Goal: Task Accomplishment & Management: Use online tool/utility

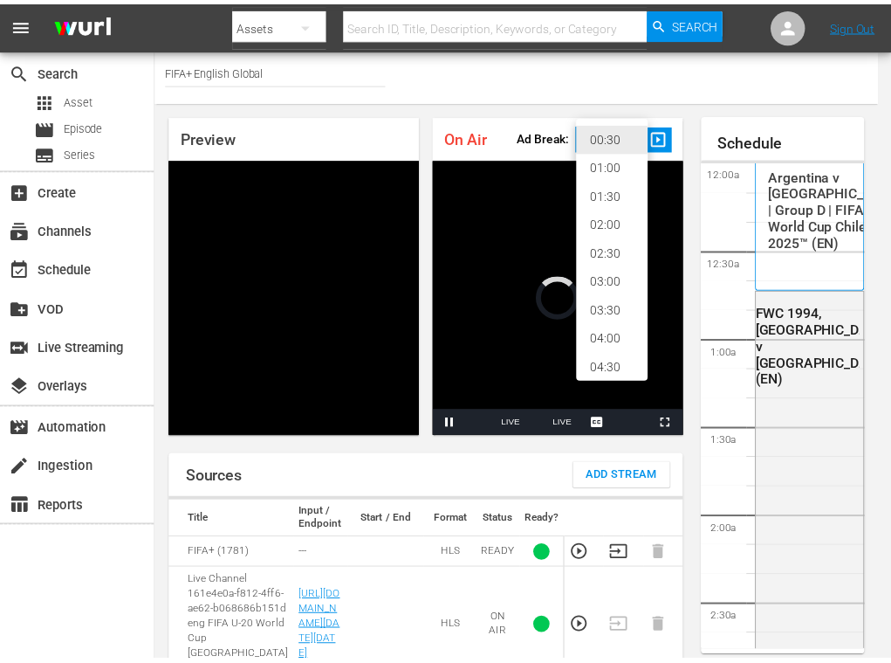
scroll to position [3276, 0]
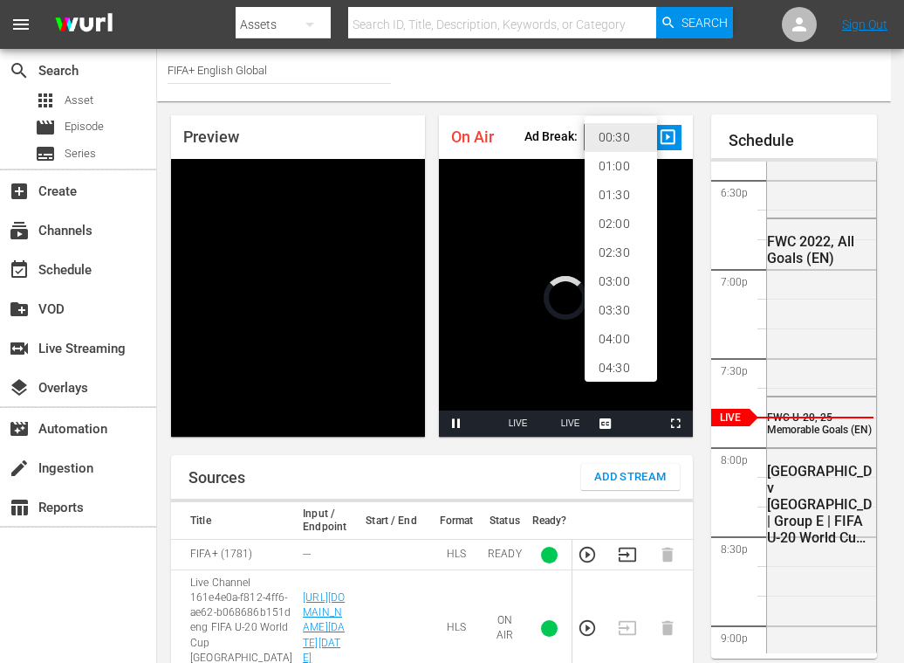
click at [627, 228] on li "02:00" at bounding box center [621, 223] width 72 height 29
type input "120"
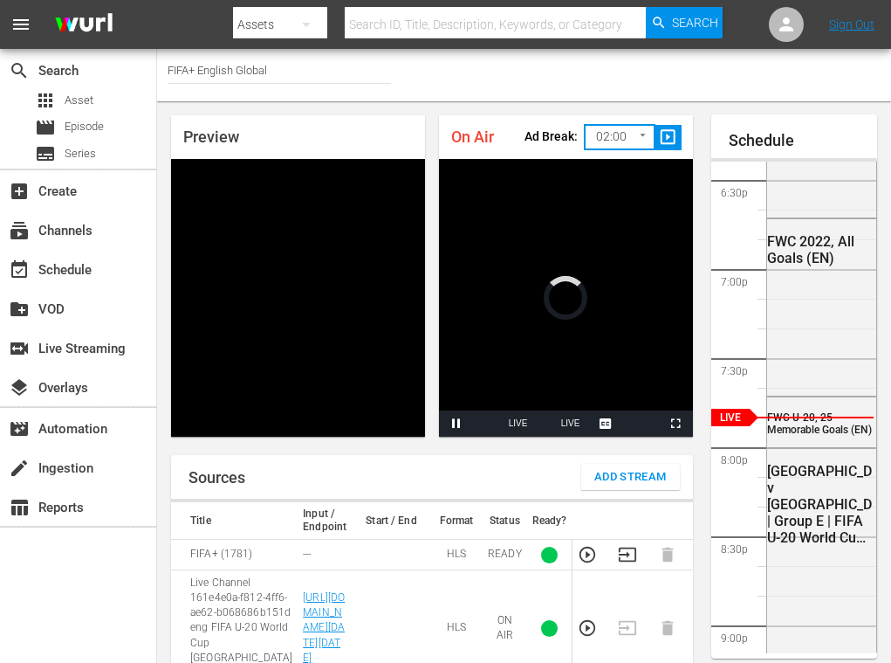
click at [670, 120] on div "Ad Break: 02:00 120 ​ slideshow_sharp" at bounding box center [603, 135] width 157 height 37
click at [670, 141] on span "slideshow_sharp" at bounding box center [668, 137] width 20 height 20
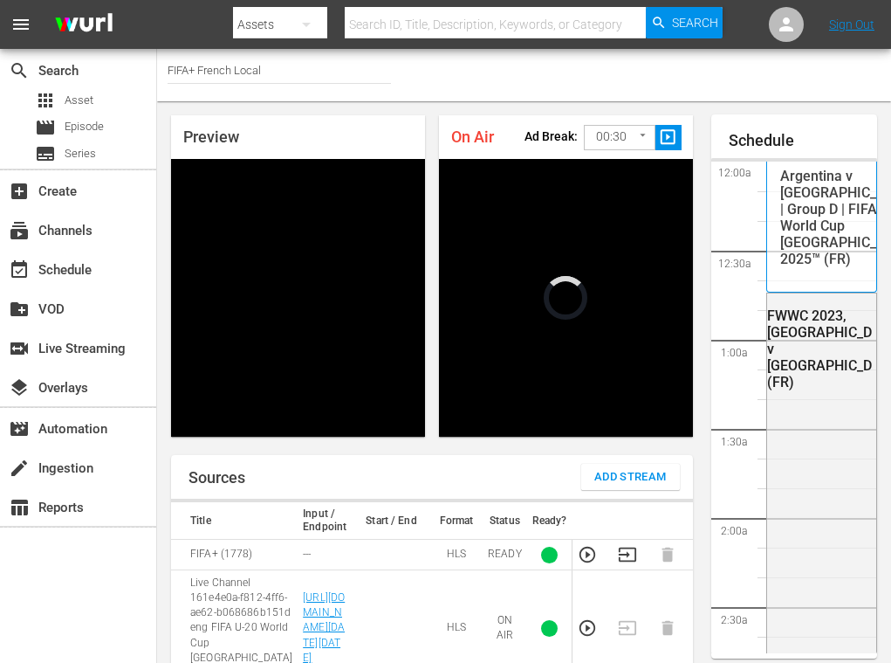
scroll to position [3276, 0]
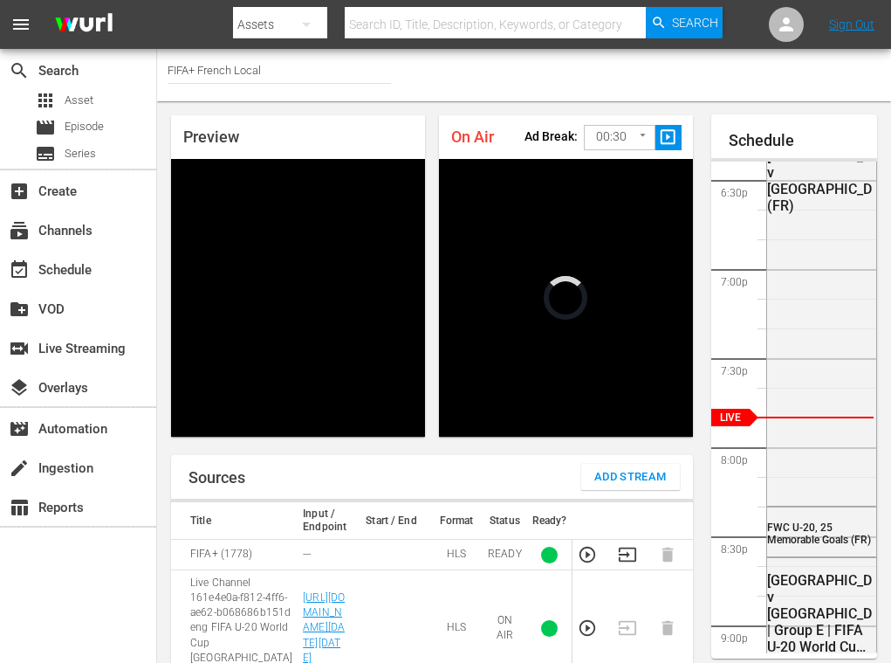
click at [624, 148] on body "menu Search By Assets Search ID, Title, Description, Keywords, or Category Sear…" at bounding box center [445, 331] width 891 height 663
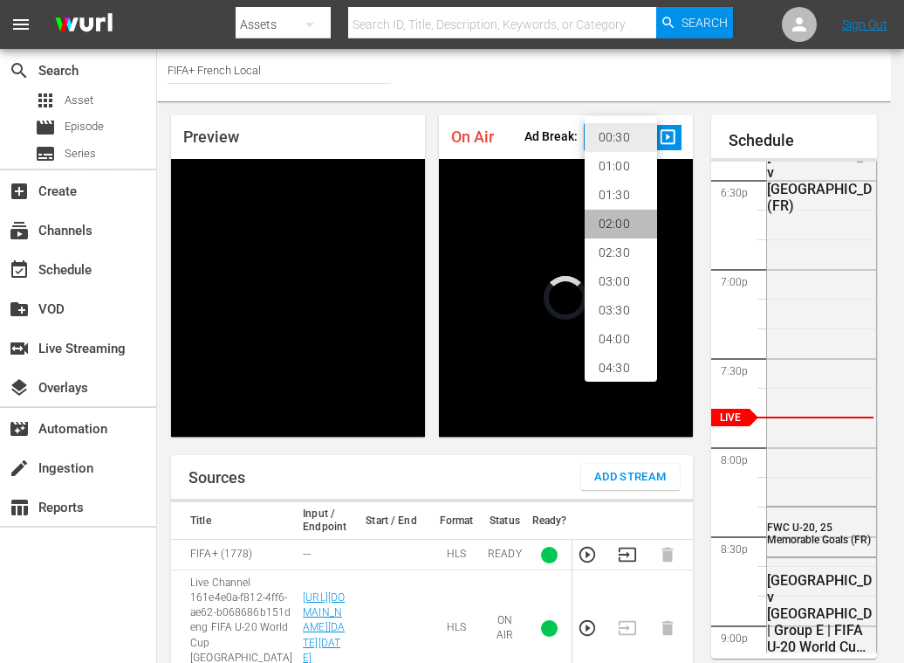
click at [632, 225] on li "02:00" at bounding box center [621, 223] width 72 height 29
type input "120"
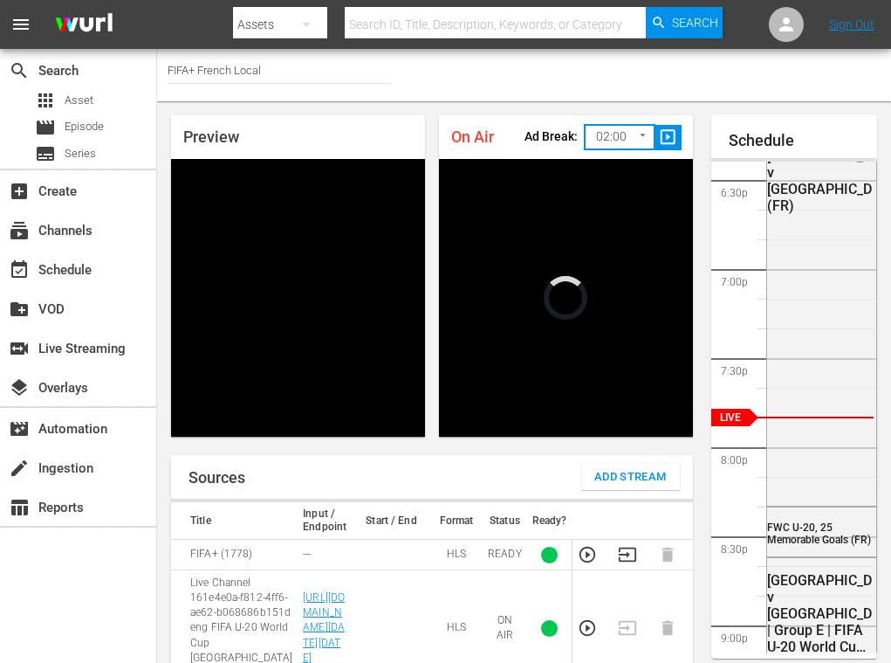
click at [666, 141] on span "slideshow_sharp" at bounding box center [668, 137] width 20 height 20
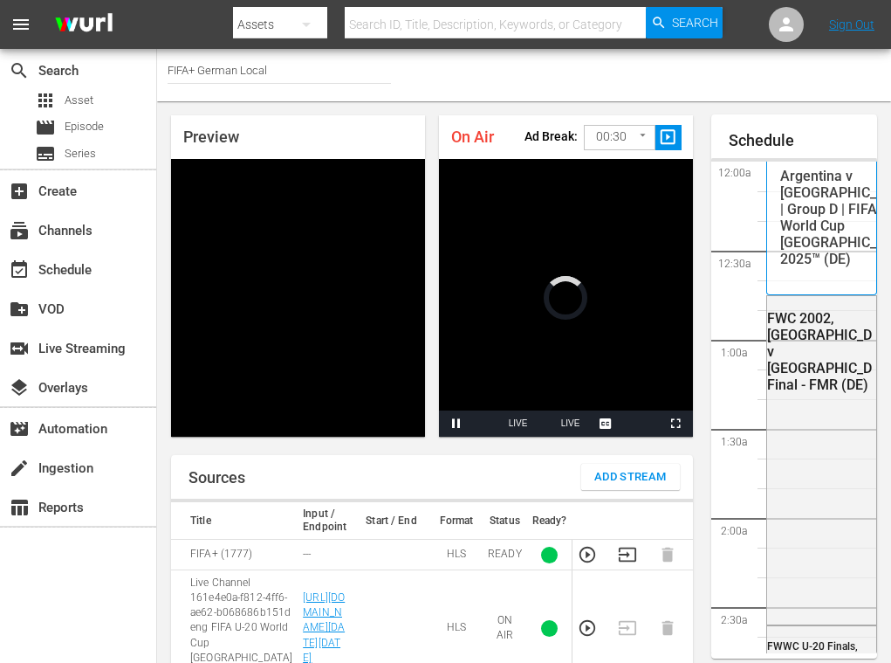
scroll to position [3276, 0]
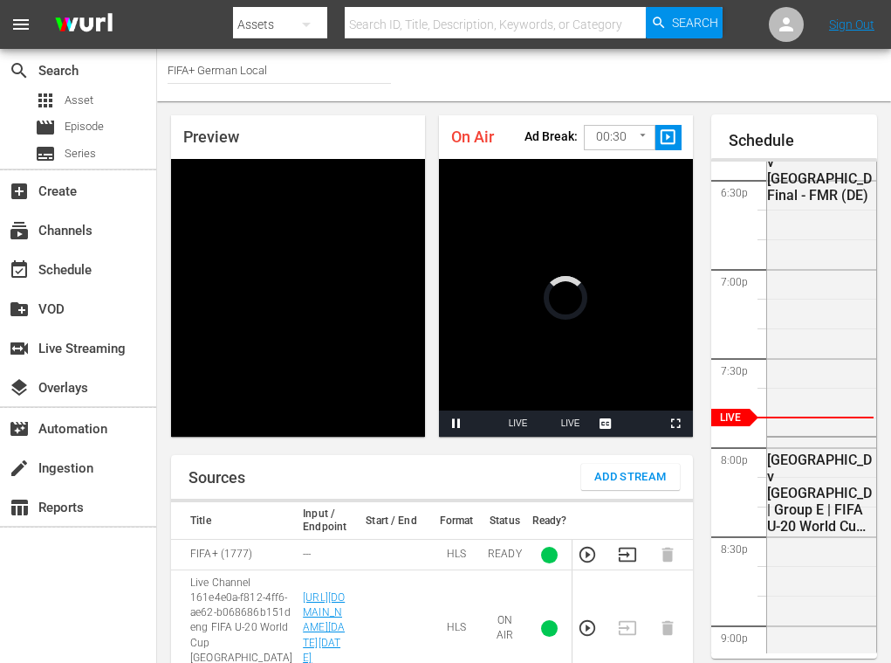
click at [582, 134] on div "Ad Break: 00:30 30 ​ slideshow_sharp" at bounding box center [603, 135] width 157 height 37
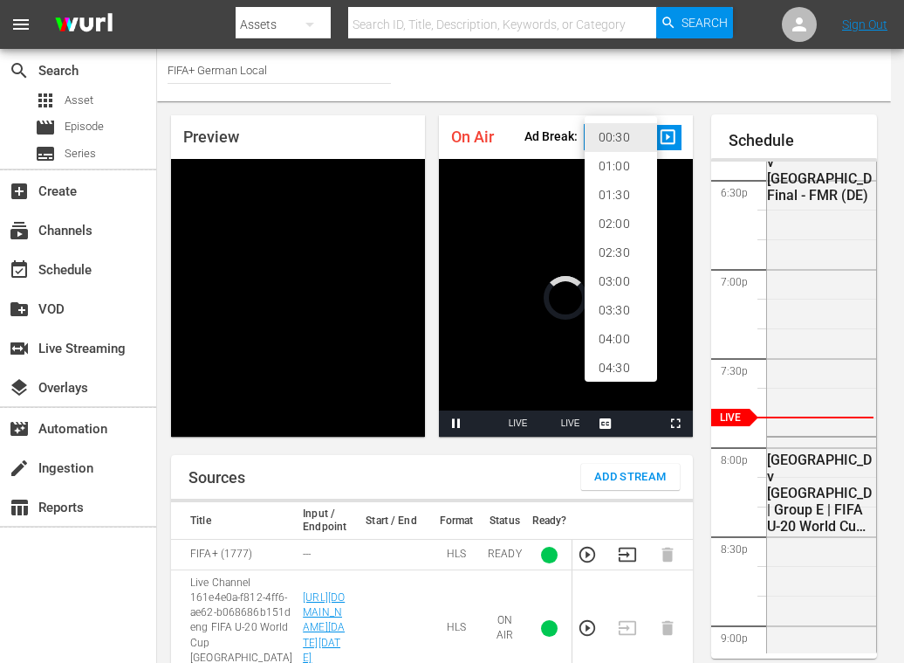
click at [589, 135] on body "menu Search By Assets Search ID, Title, Description, Keywords, or Category Sear…" at bounding box center [452, 331] width 904 height 663
click at [622, 217] on li "02:00" at bounding box center [621, 223] width 72 height 29
type input "120"
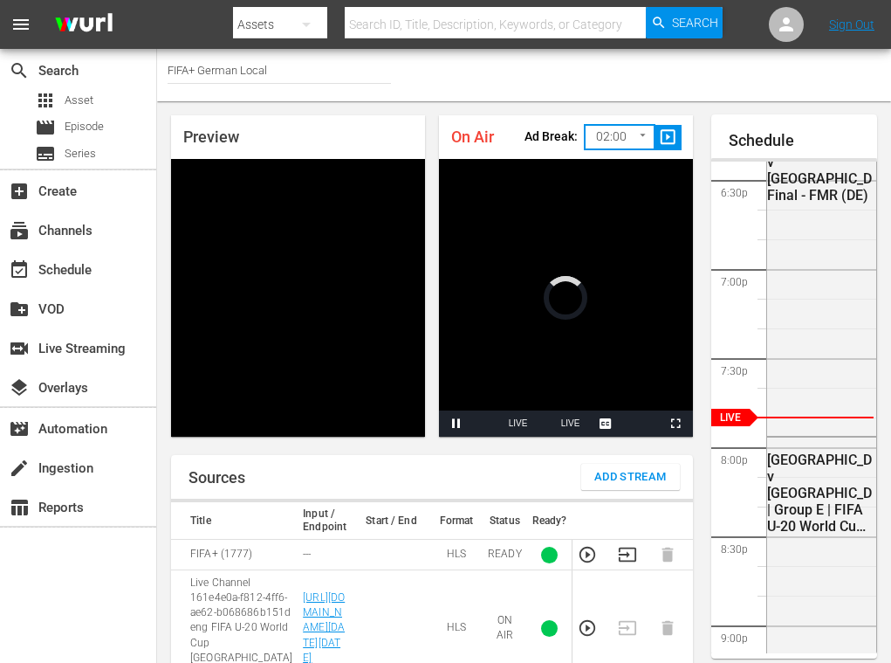
click at [659, 139] on span "slideshow_sharp" at bounding box center [668, 137] width 20 height 20
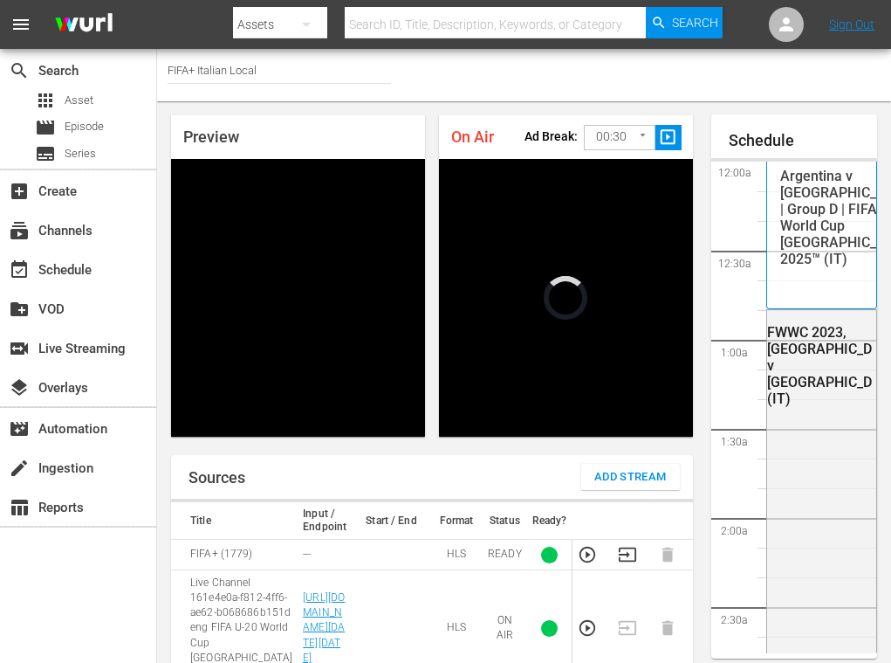
scroll to position [3276, 0]
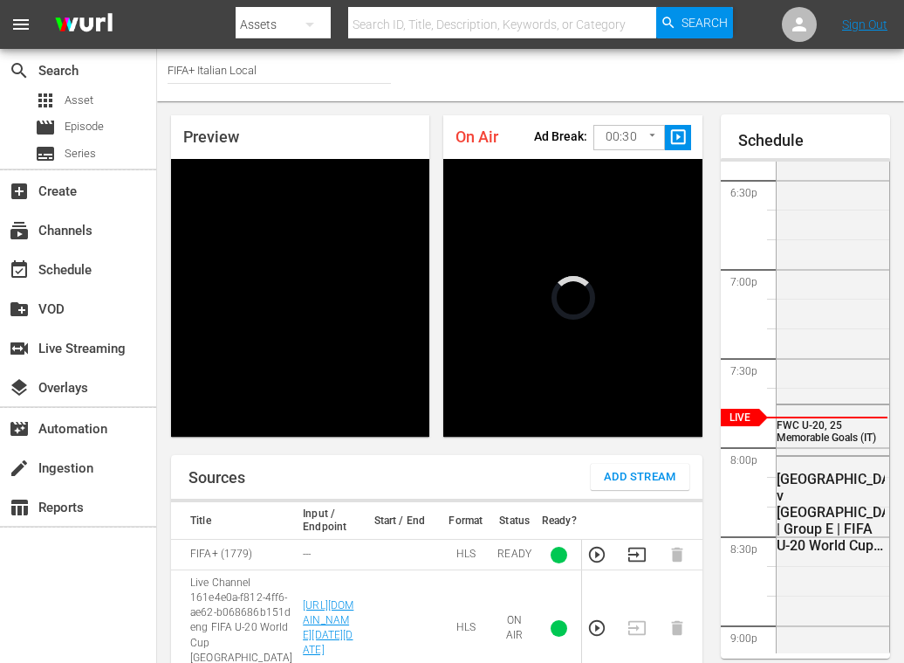
click at [586, 128] on body "menu Search By Assets Search ID, Title, Description, Keywords, or Category Sear…" at bounding box center [452, 331] width 904 height 663
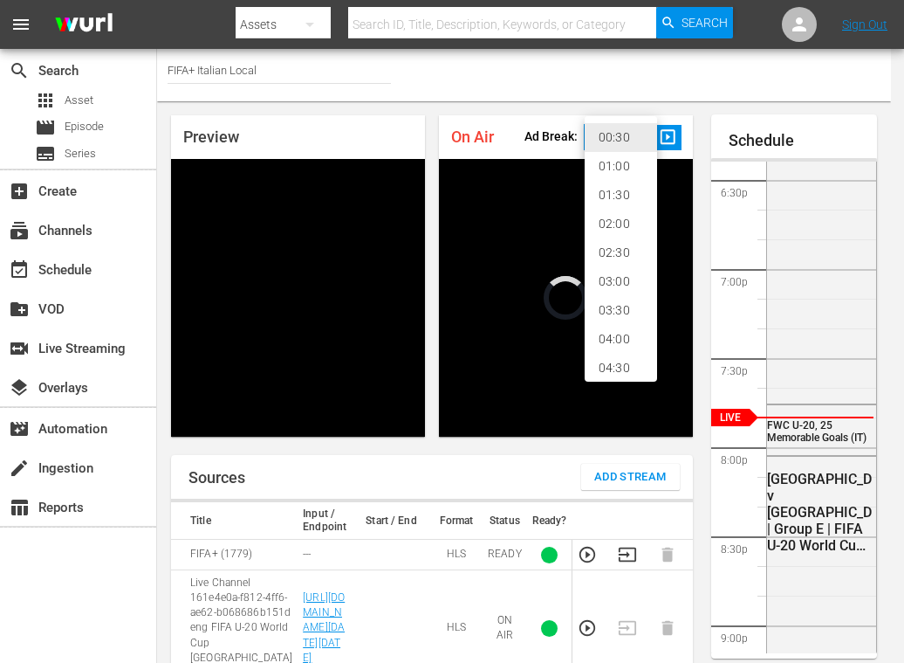
drag, startPoint x: 615, startPoint y: 203, endPoint x: 609, endPoint y: 216, distance: 13.7
click at [609, 216] on ul "00:30 01:00 01:30 02:00 02:30 03:00 03:30 04:00 04:30 05:00" at bounding box center [628, 267] width 86 height 302
click at [609, 216] on li "02:00" at bounding box center [621, 223] width 72 height 29
type input "120"
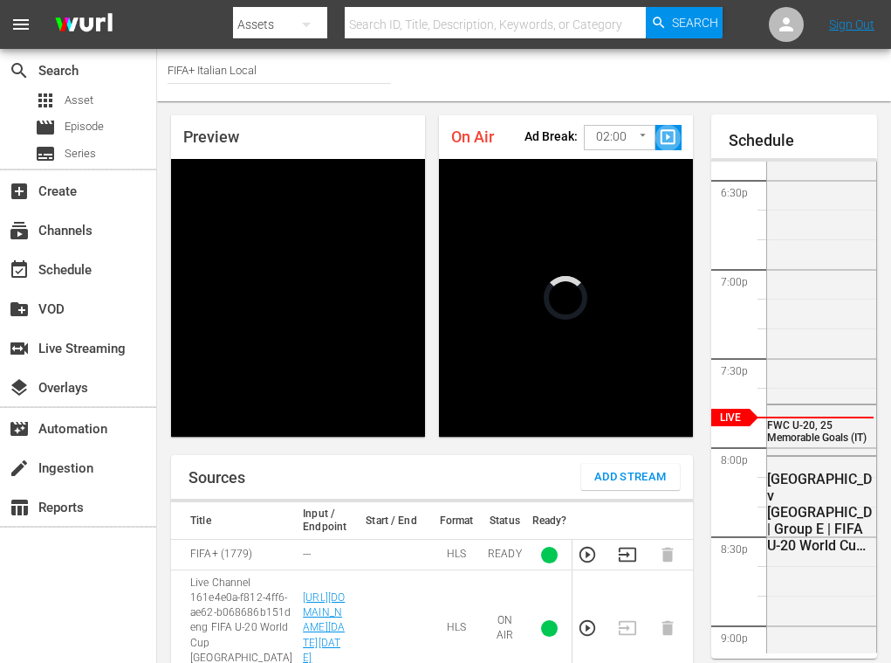
click at [676, 138] on span "slideshow_sharp" at bounding box center [668, 137] width 20 height 20
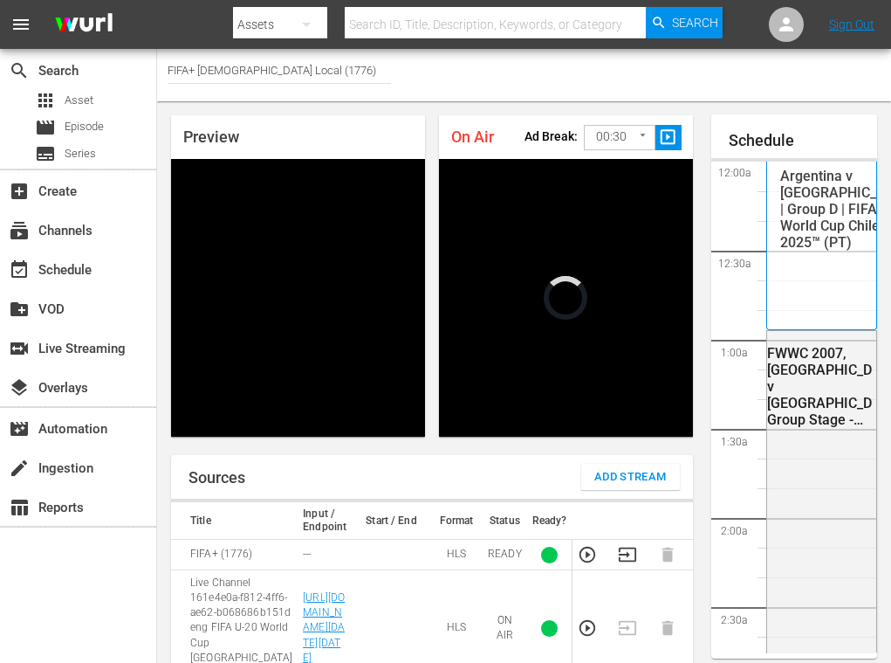
click at [618, 122] on body "menu Search By Assets Search ID, Title, Description, Keywords, or Category Sear…" at bounding box center [445, 331] width 891 height 663
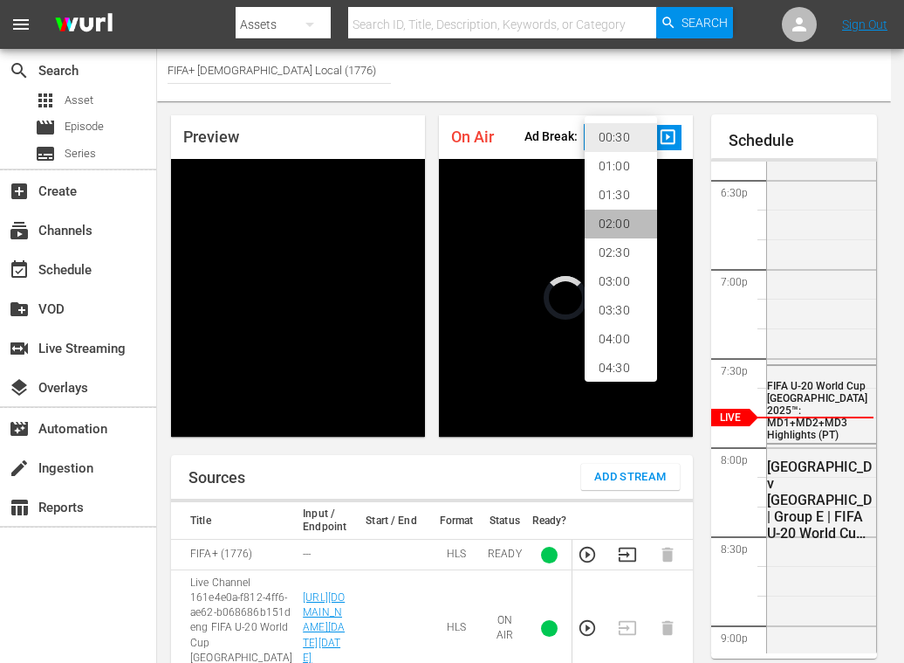
click at [621, 220] on li "02:00" at bounding box center [621, 223] width 72 height 29
type input "120"
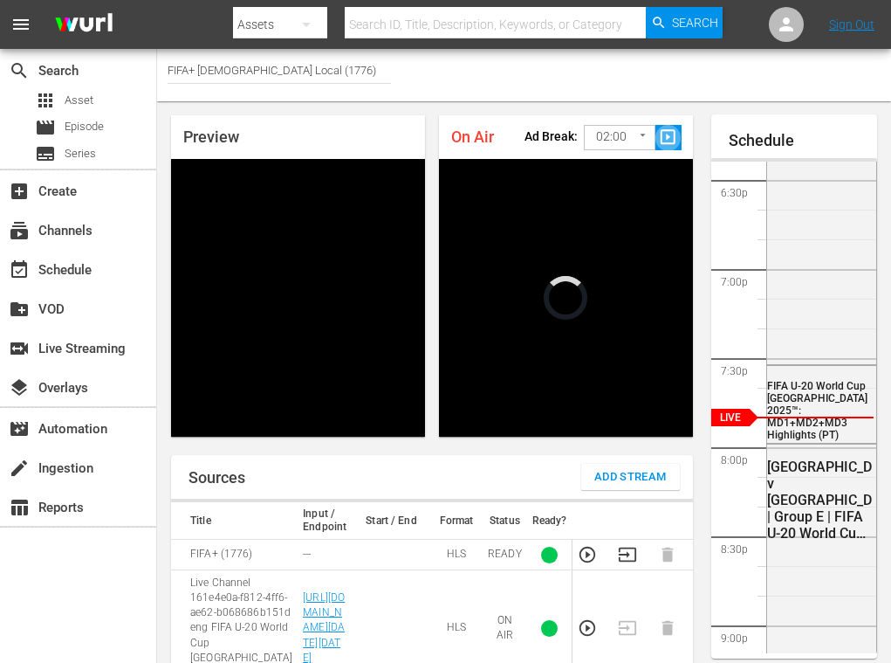
click at [675, 141] on span "slideshow_sharp" at bounding box center [668, 137] width 20 height 20
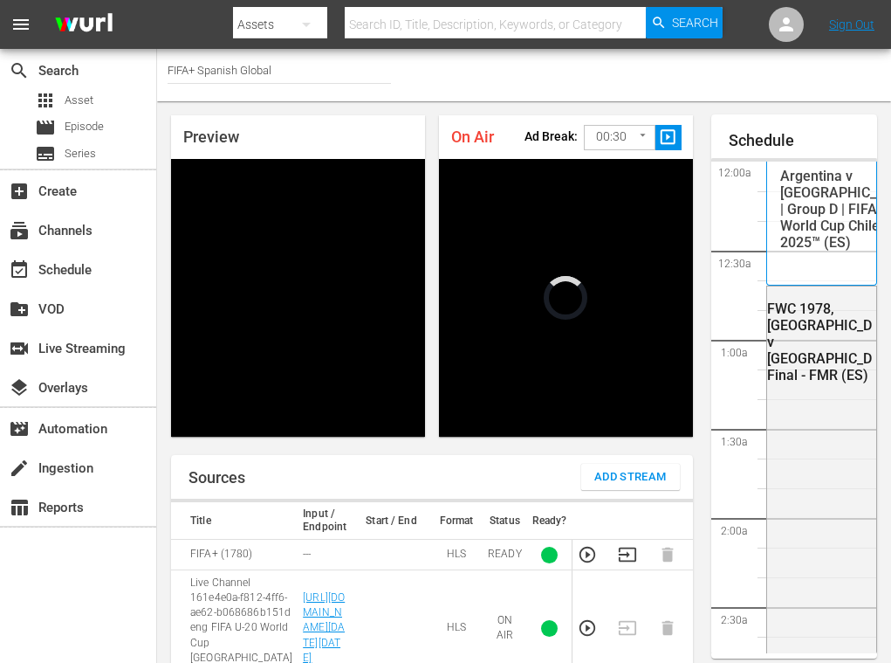
scroll to position [3277, 0]
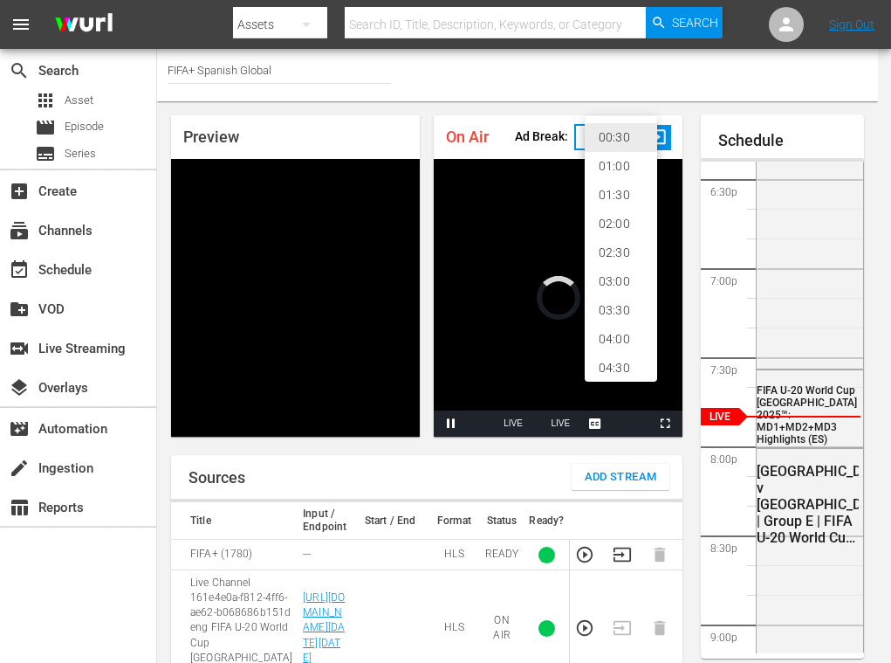
click at [615, 148] on body "menu Search By Assets Search ID, Title, Description, Keywords, or Category Sear…" at bounding box center [445, 331] width 891 height 663
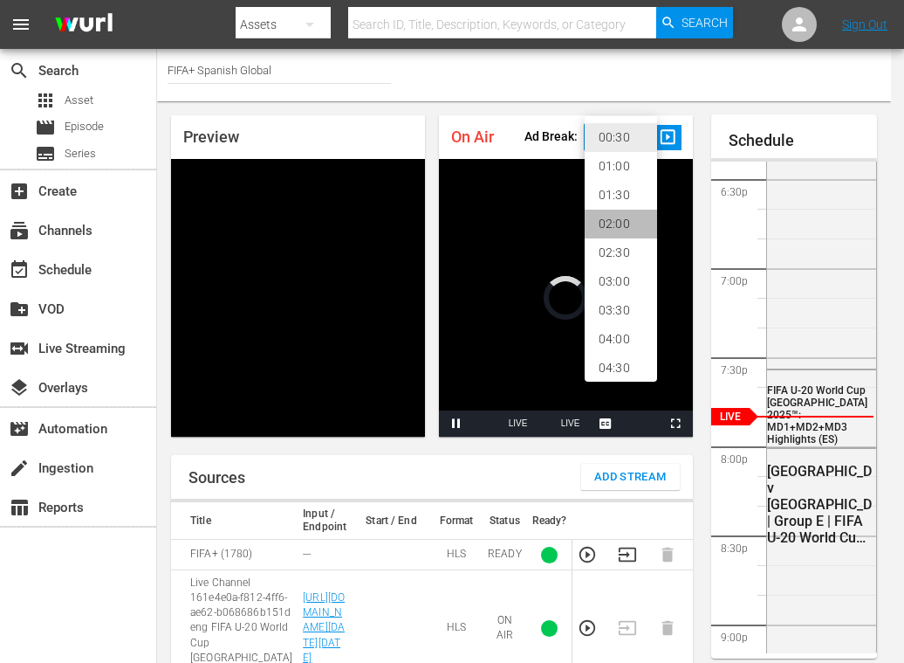
click at [621, 222] on li "02:00" at bounding box center [621, 223] width 72 height 29
type input "120"
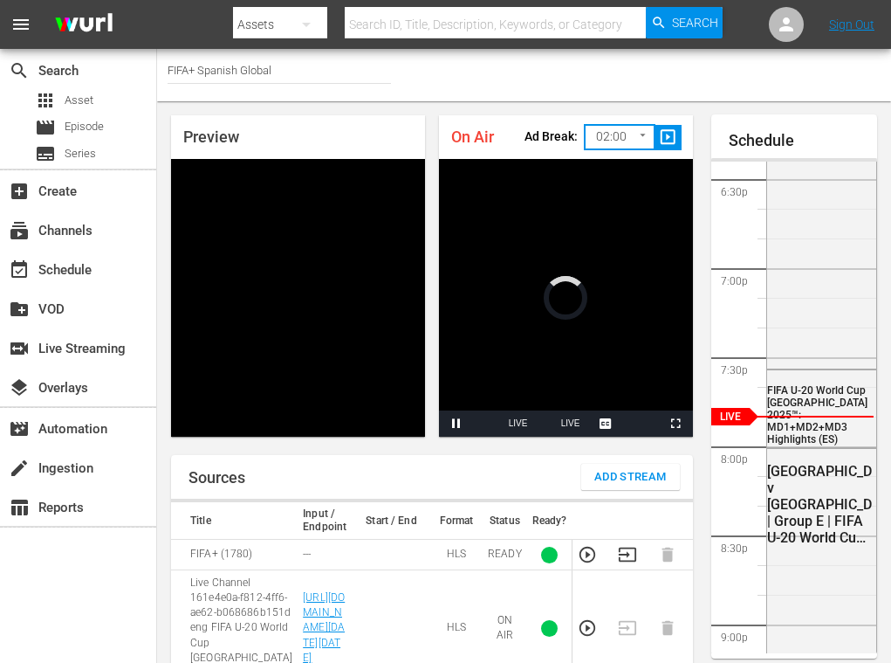
click at [664, 135] on span "slideshow_sharp" at bounding box center [668, 137] width 20 height 20
